Goal: Information Seeking & Learning: Compare options

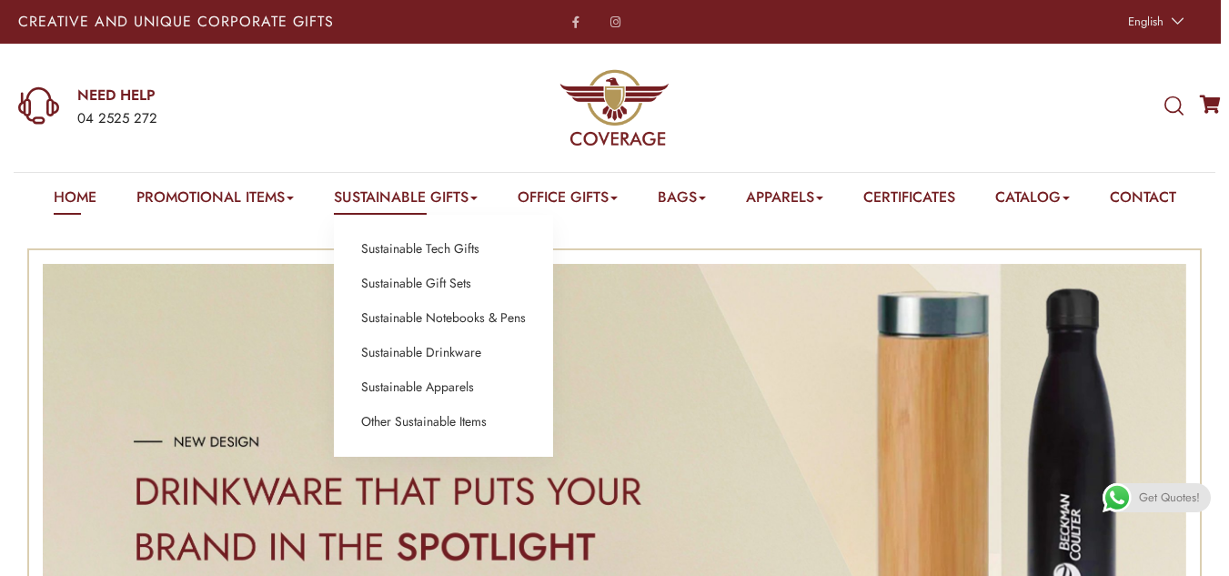
click at [419, 207] on link "Sustainable Gifts" at bounding box center [406, 201] width 144 height 28
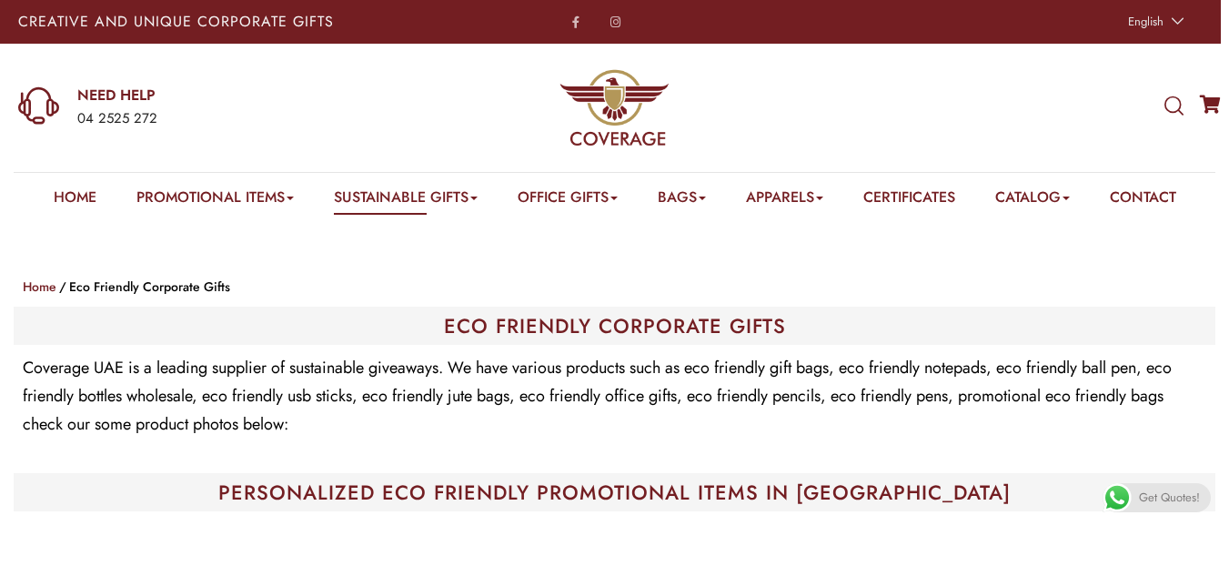
click at [498, 281] on ol "Home Eco Friendly Corporate Gifts" at bounding box center [615, 287] width 1184 height 22
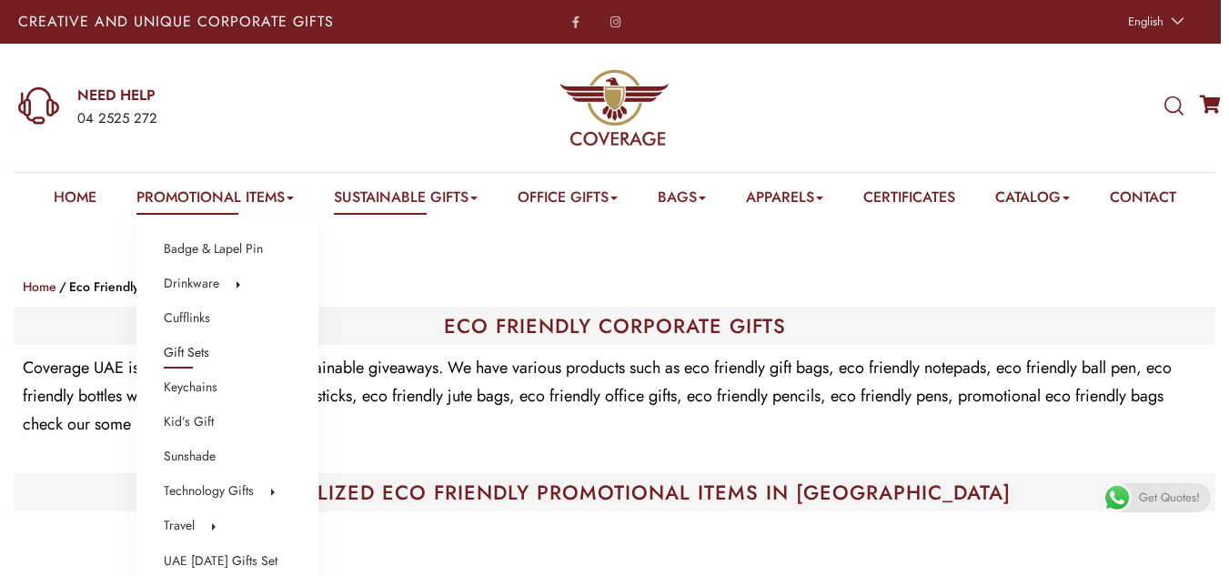
click at [185, 359] on link "Gift Sets" at bounding box center [187, 353] width 46 height 24
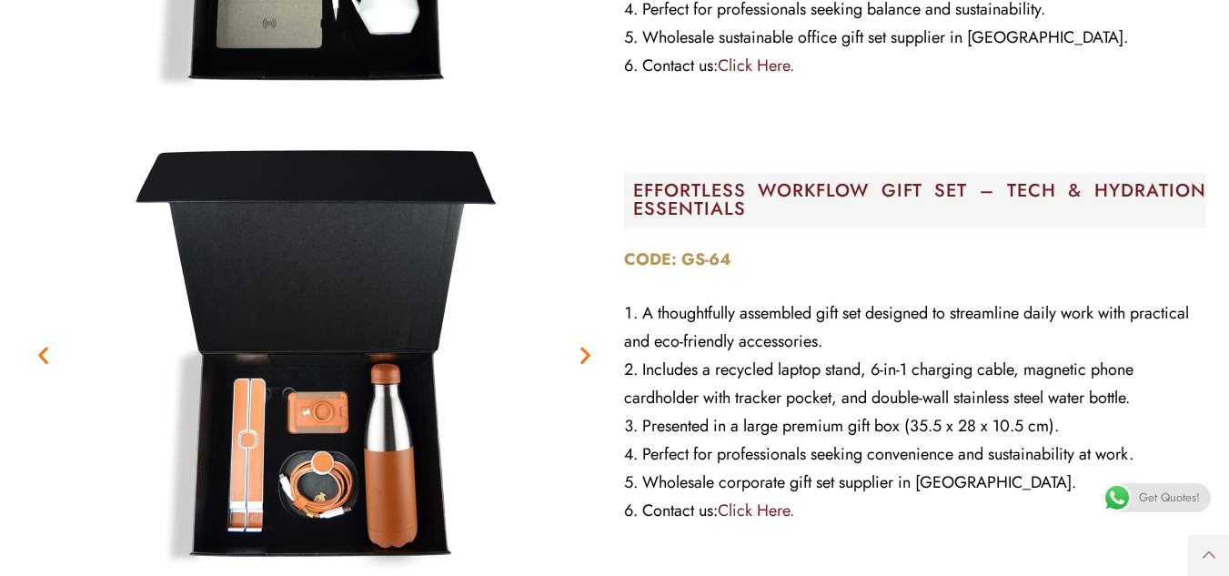
scroll to position [6552, 0]
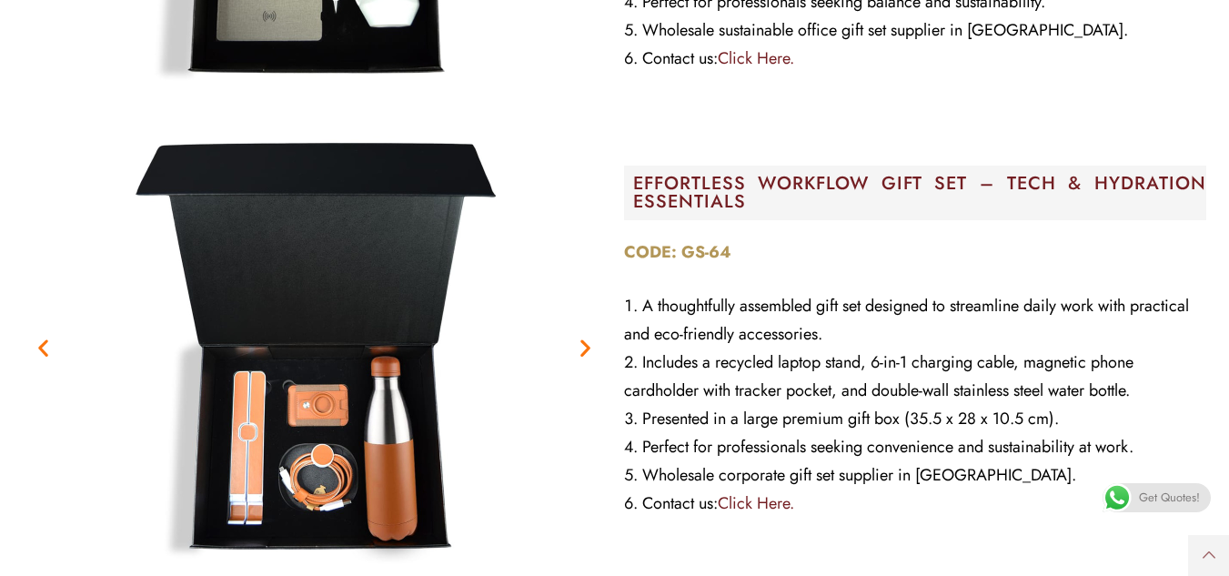
click at [565, 466] on figure "2 / 2" at bounding box center [314, 347] width 583 height 455
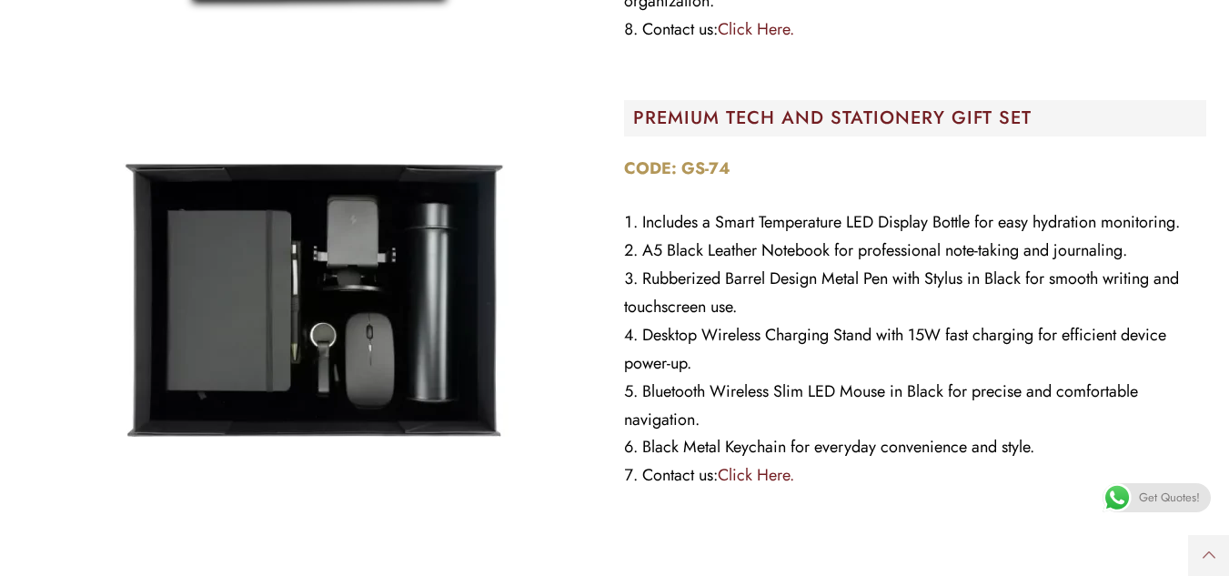
scroll to position [10920, 0]
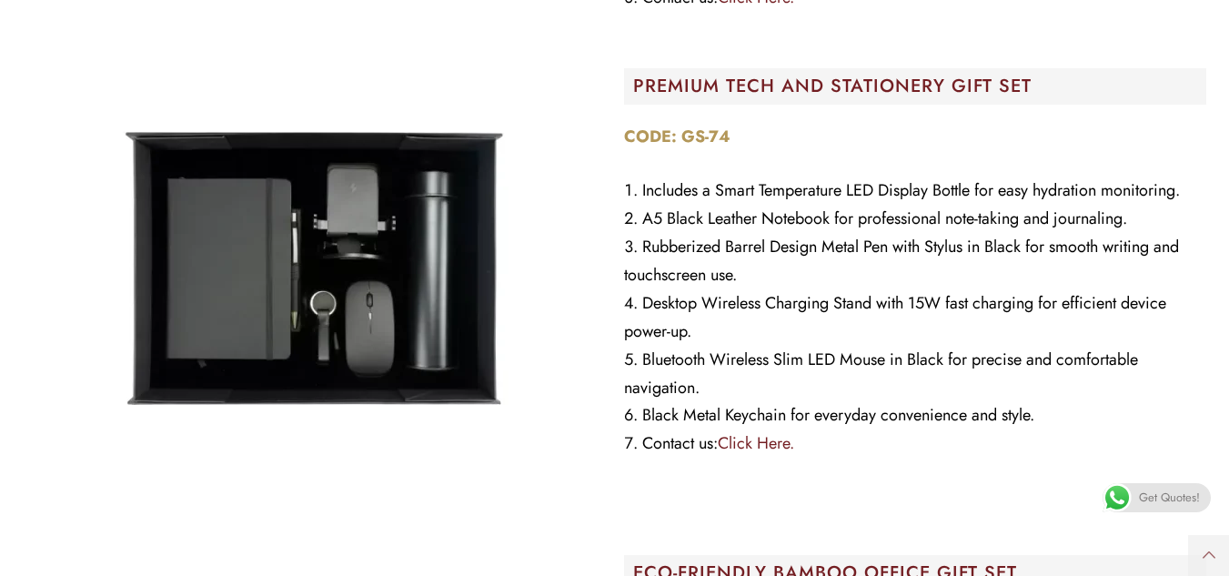
click at [694, 130] on strong "CODE: GS-74" at bounding box center [677, 137] width 106 height 24
copy strong "CODE: GS-74"
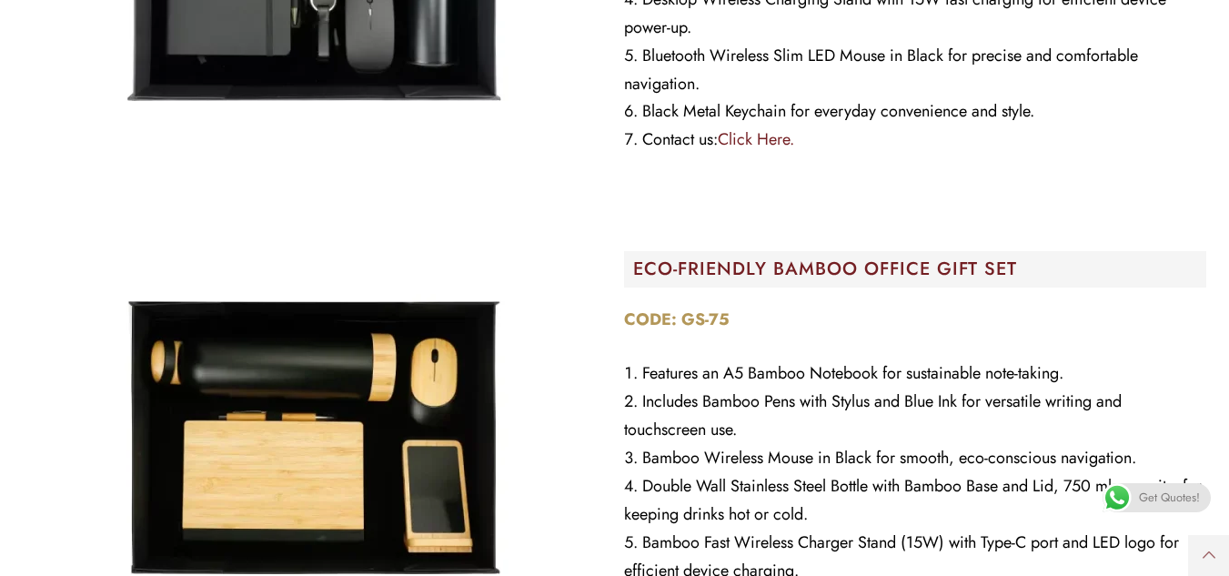
scroll to position [11284, 0]
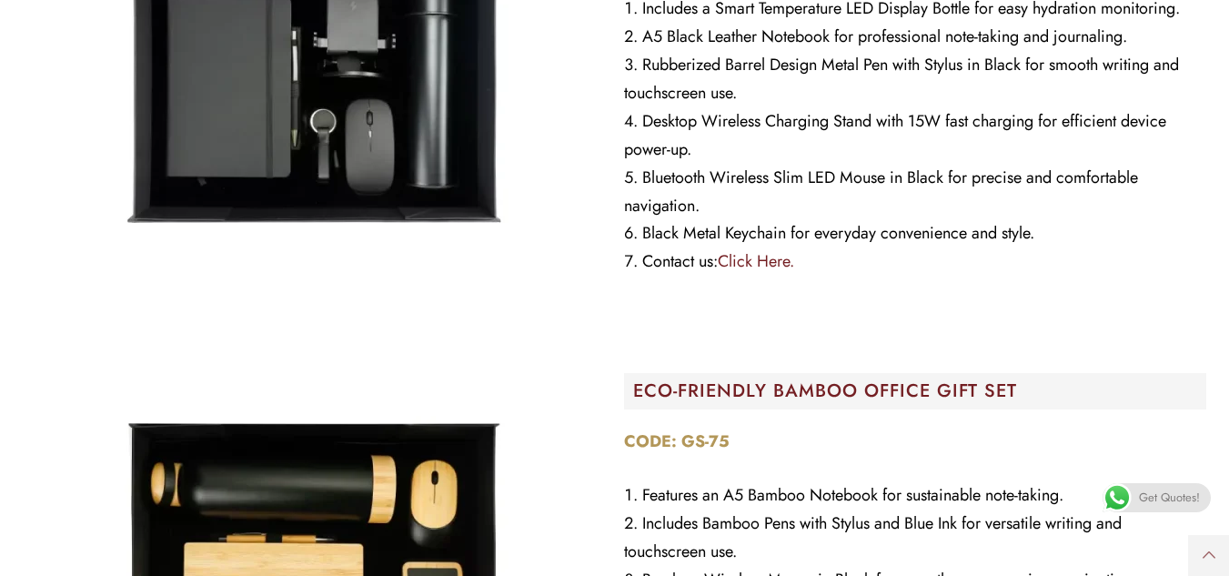
click at [573, 355] on figure "Image Carousel" at bounding box center [314, 559] width 583 height 455
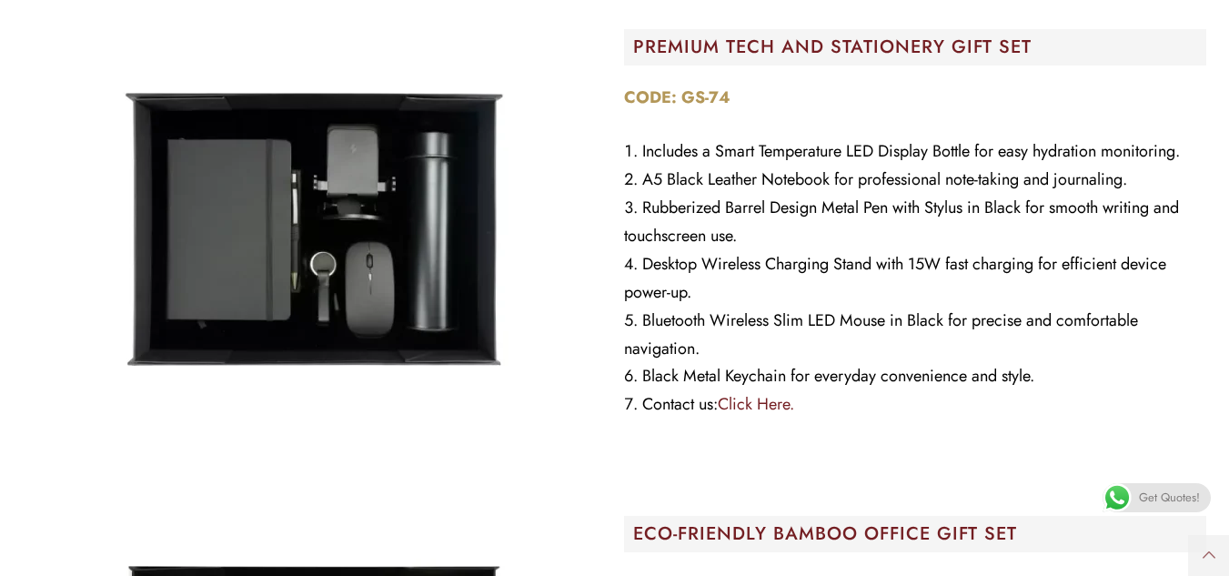
scroll to position [10920, 0]
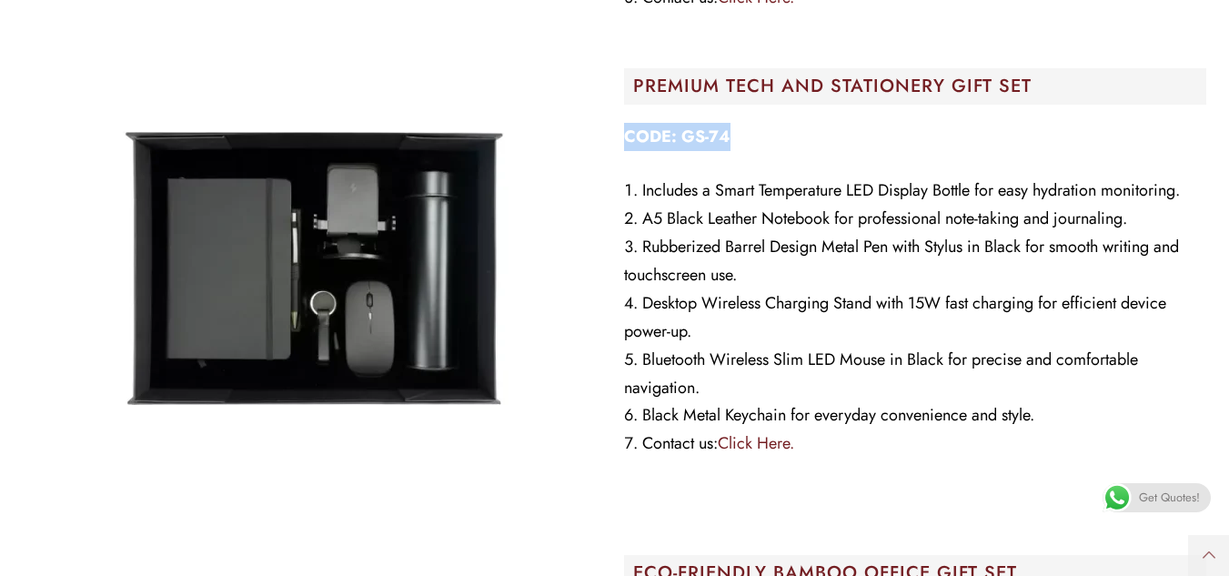
copy strong "CODE: GS-74"
drag, startPoint x: 744, startPoint y: 140, endPoint x: 623, endPoint y: 134, distance: 121.2
click at [624, 134] on p "CODE: GS-74" at bounding box center [915, 137] width 583 height 28
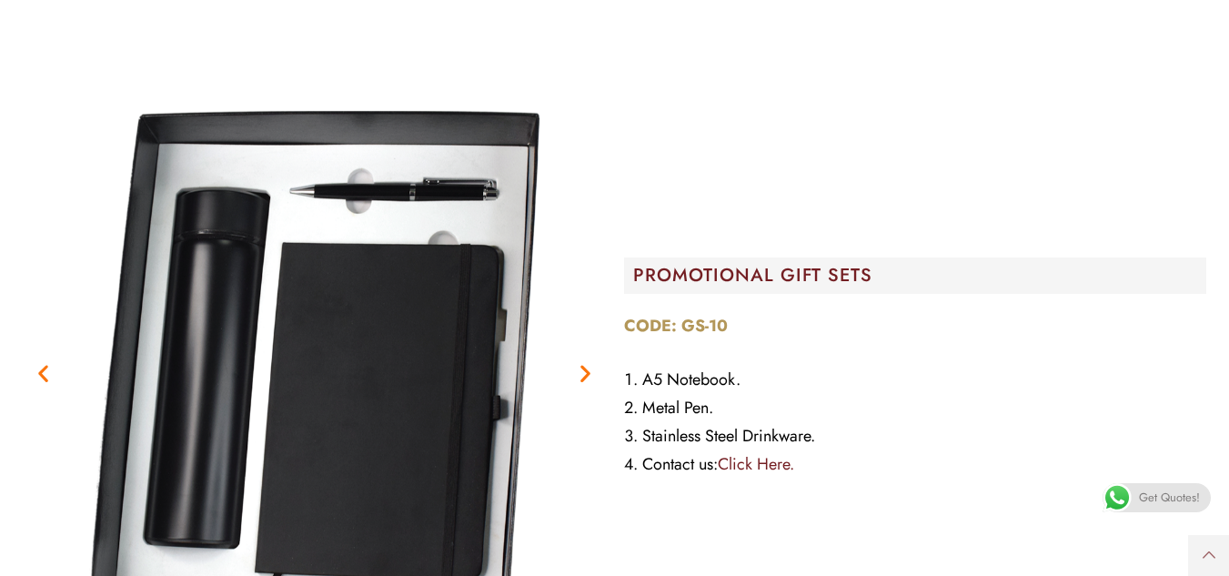
scroll to position [20749, 0]
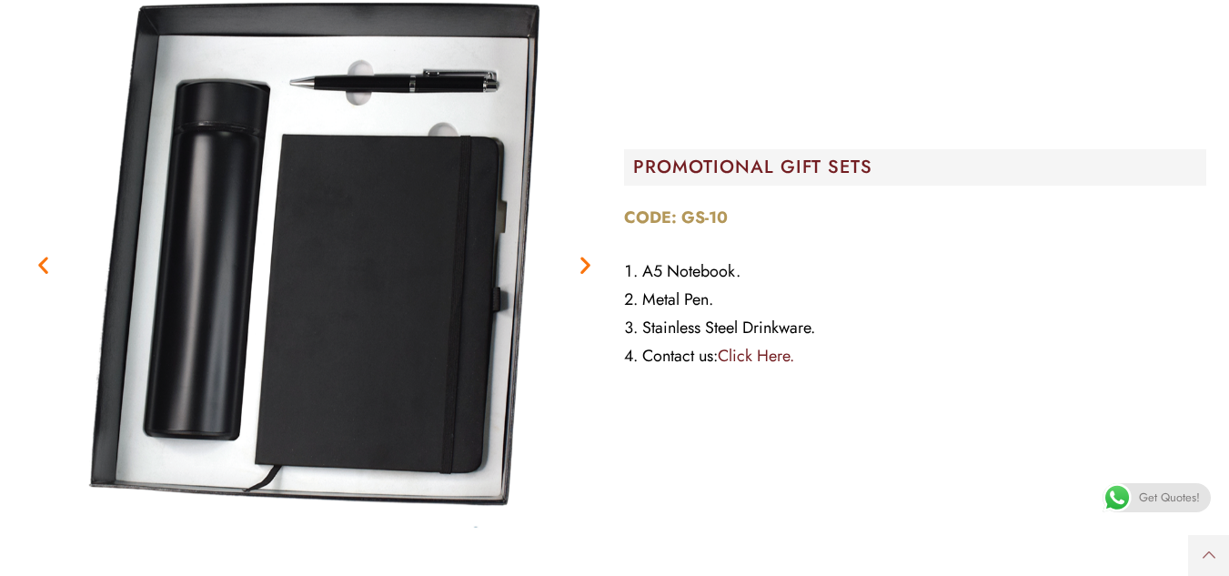
click at [596, 450] on img "1 / 2" at bounding box center [314, 265] width 583 height 583
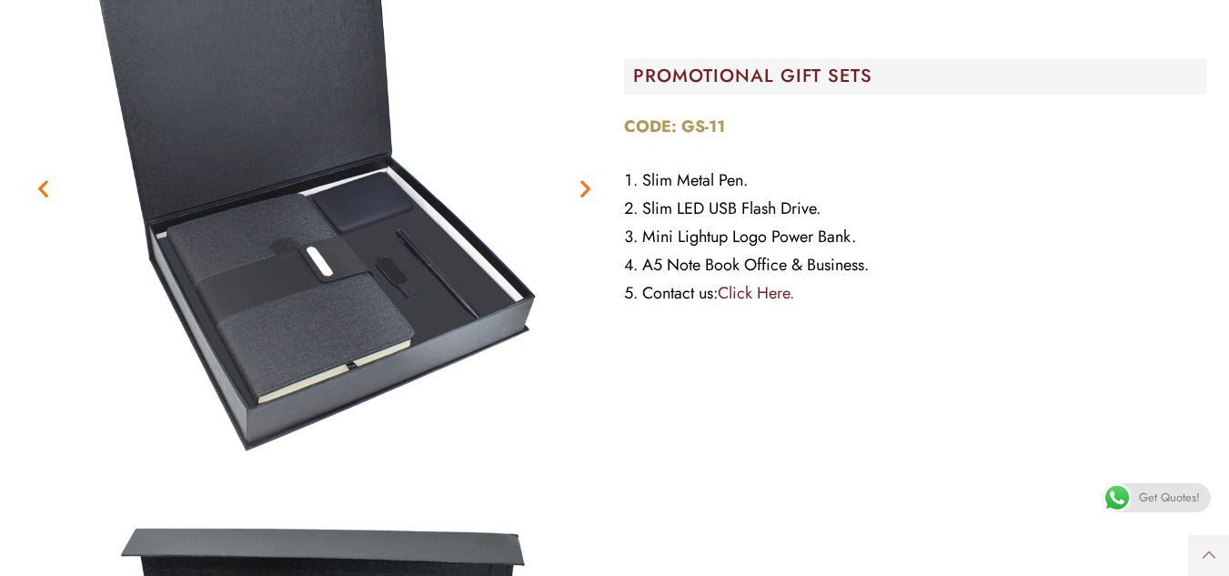
scroll to position [21386, 0]
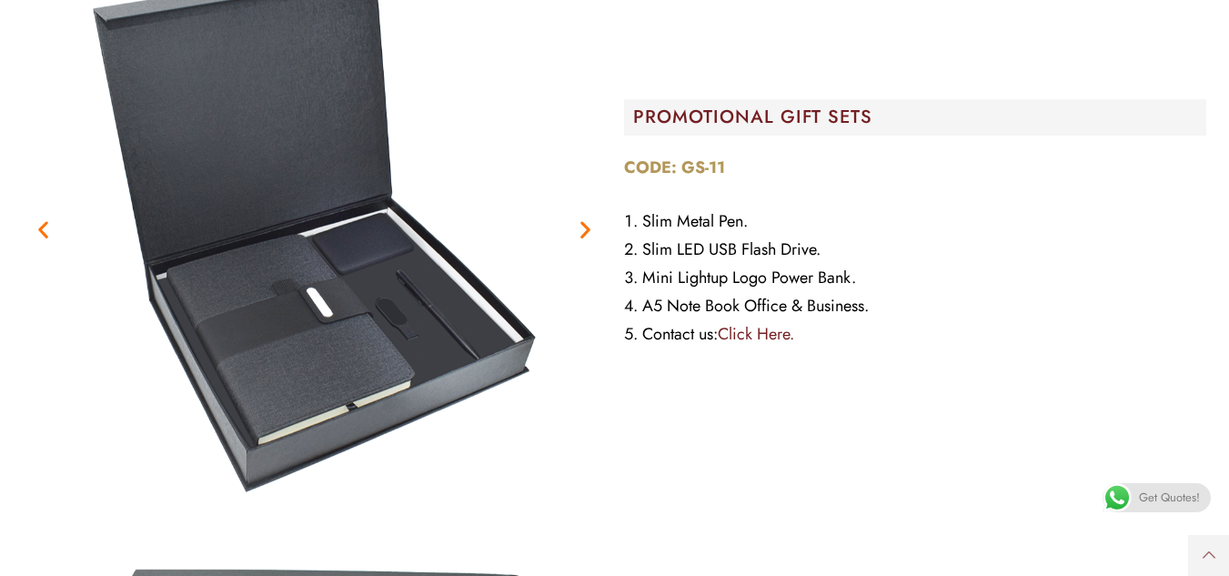
click at [701, 167] on strong "CODE: GS-11" at bounding box center [674, 168] width 101 height 24
copy strong "CODE: GS-11"
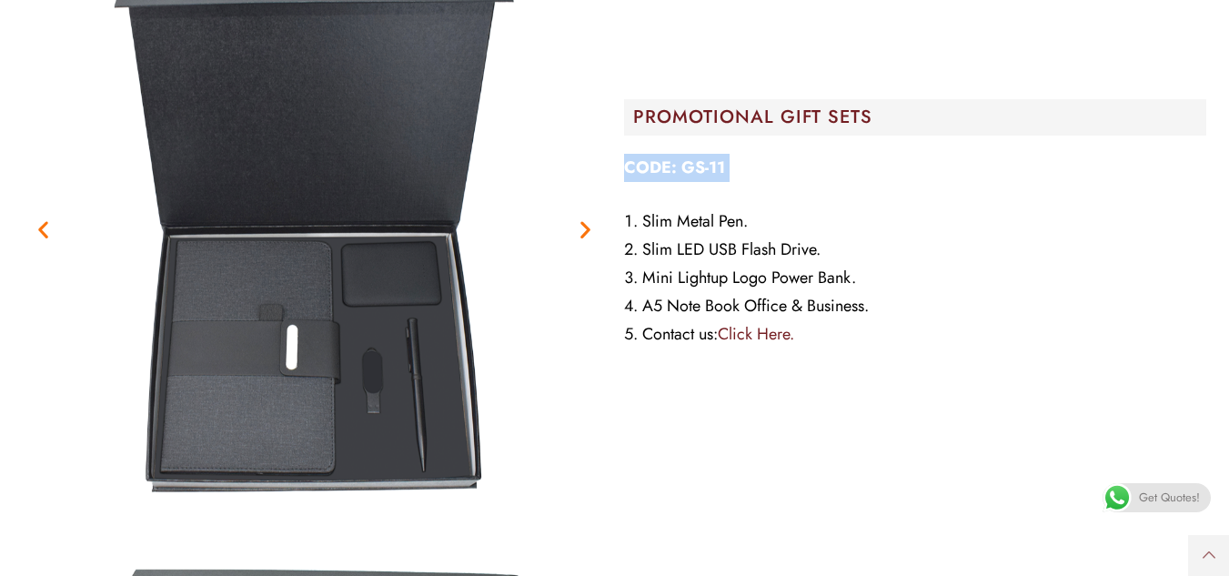
click at [576, 283] on img "1 / 2" at bounding box center [314, 229] width 583 height 583
click at [582, 368] on img "1 / 2" at bounding box center [314, 229] width 583 height 583
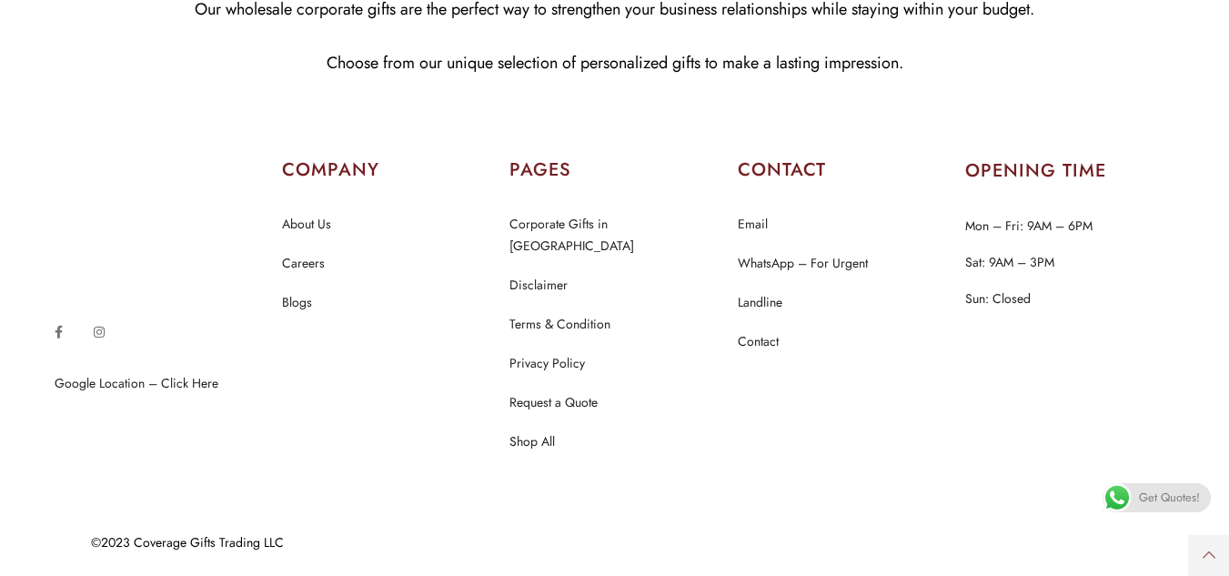
scroll to position [47230, 0]
